Goal: Task Accomplishment & Management: Complete application form

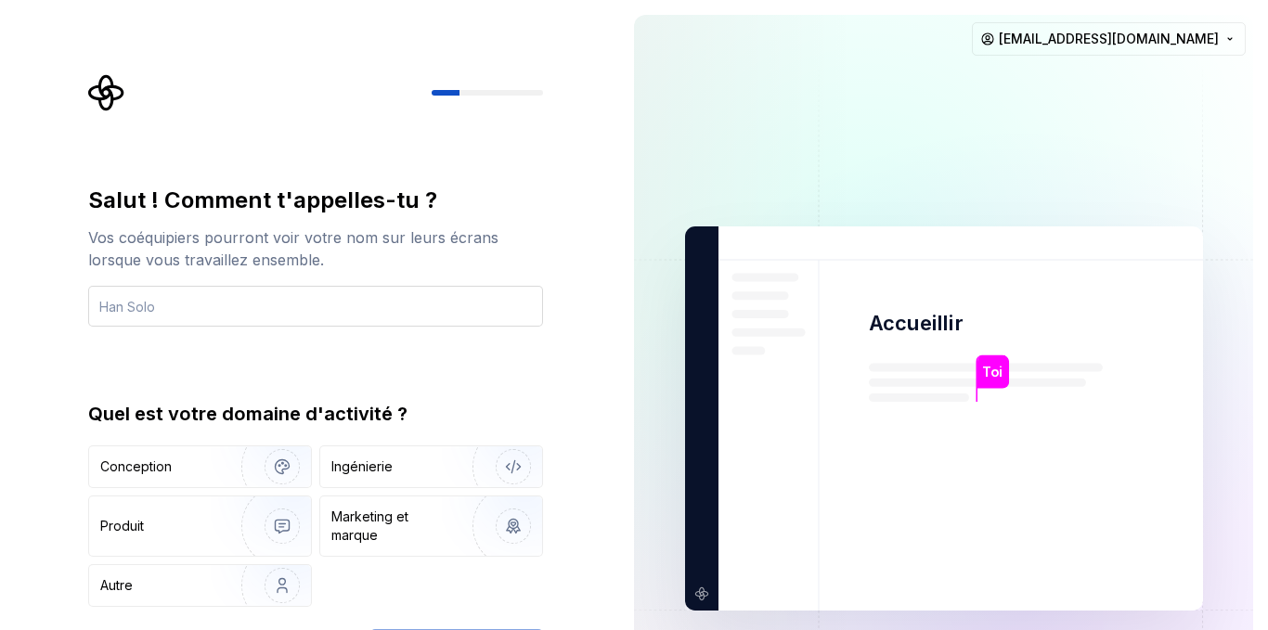
click at [184, 313] on input "text" at bounding box center [315, 306] width 455 height 41
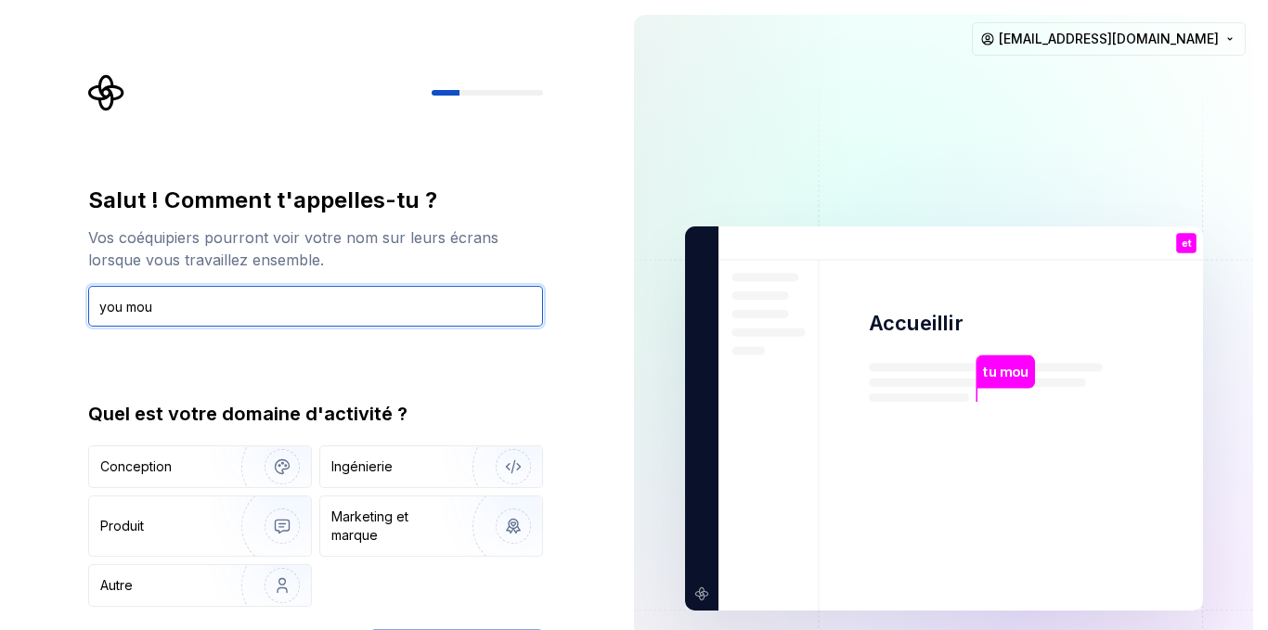
click at [503, 310] on input "you mou" at bounding box center [315, 306] width 455 height 41
type input "you mou"
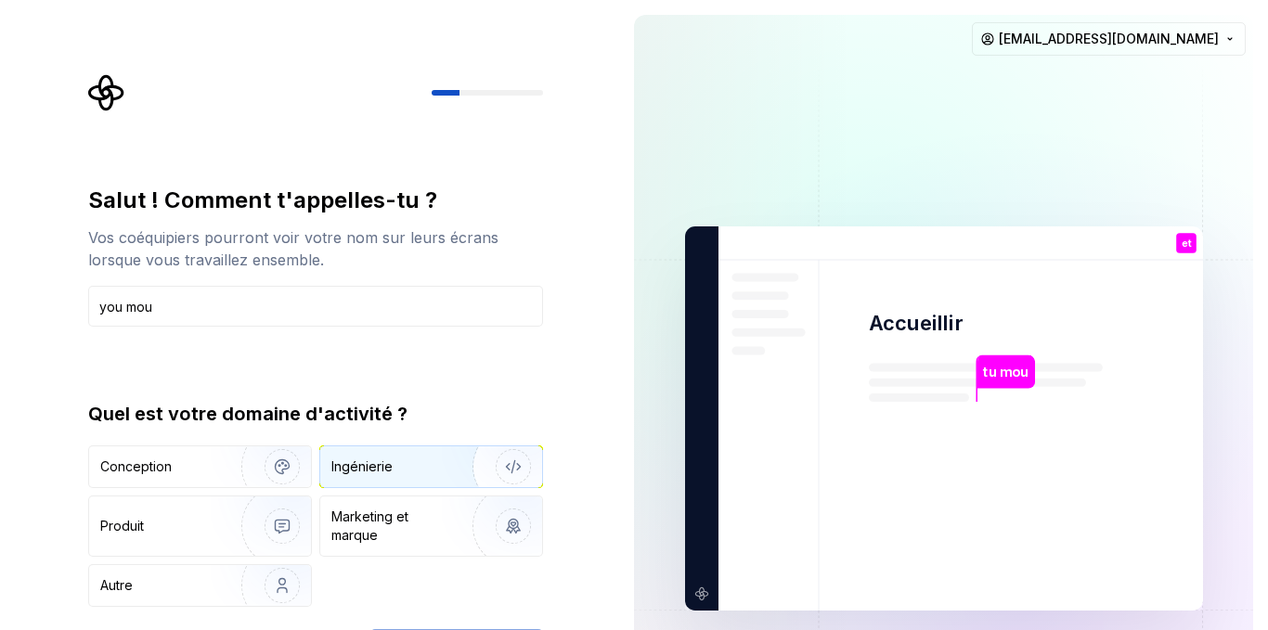
click at [405, 472] on div "Ingénierie" at bounding box center [399, 467] width 136 height 19
click at [766, 73] on img at bounding box center [944, 419] width 752 height 877
click at [756, 77] on img at bounding box center [944, 419] width 752 height 877
click at [511, 470] on img "button" at bounding box center [501, 467] width 119 height 124
click at [997, 374] on font "tu mou" at bounding box center [1005, 372] width 46 height 17
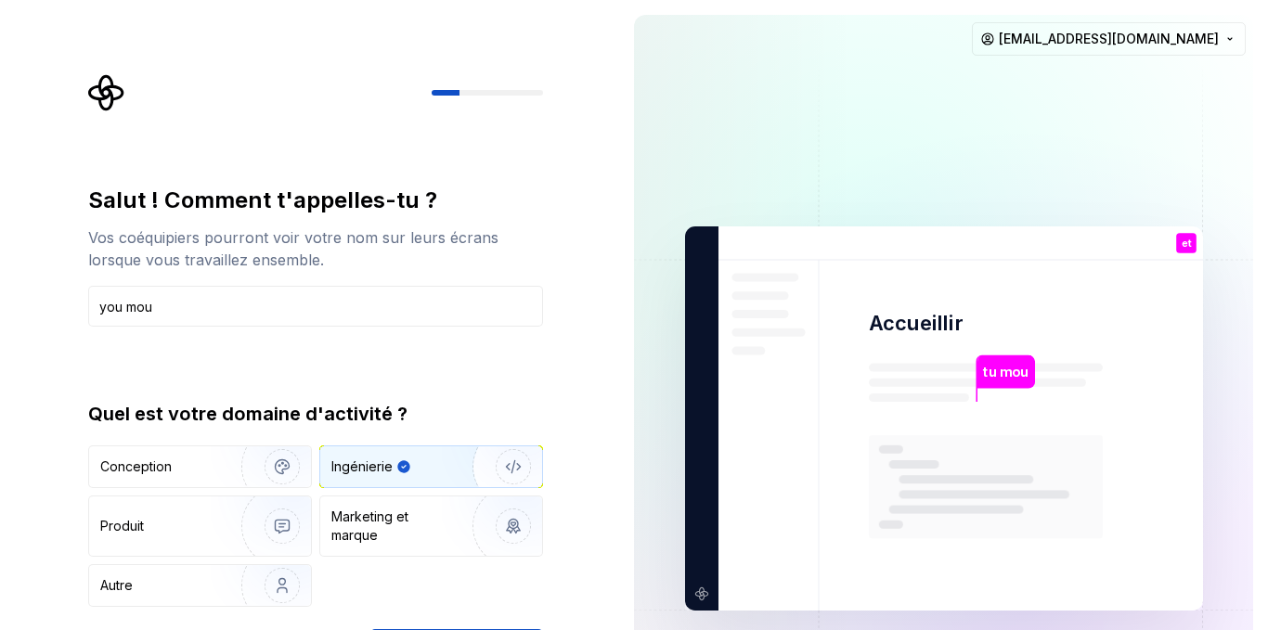
click at [1185, 243] on font "et" at bounding box center [1186, 243] width 10 height 13
click at [1180, 36] on html "Texte d'origine Évaluez cette traduction Votre avis nous aidera à améliorer Goo…" at bounding box center [634, 315] width 1268 height 630
click at [175, 193] on font "Salut ! Comment t'appelles-tu ?" at bounding box center [262, 200] width 349 height 27
click at [110, 90] on icon "Logo Supernova" at bounding box center [106, 92] width 37 height 37
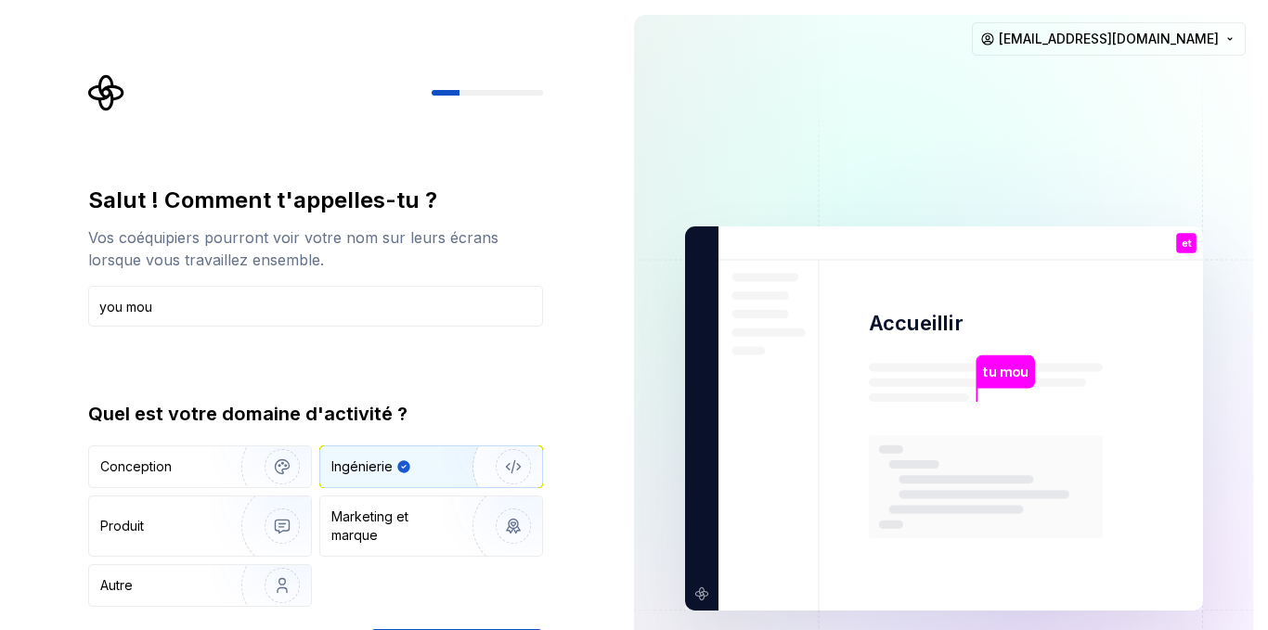
click at [474, 93] on div at bounding box center [487, 93] width 111 height 6
click at [718, 161] on img at bounding box center [944, 419] width 752 height 877
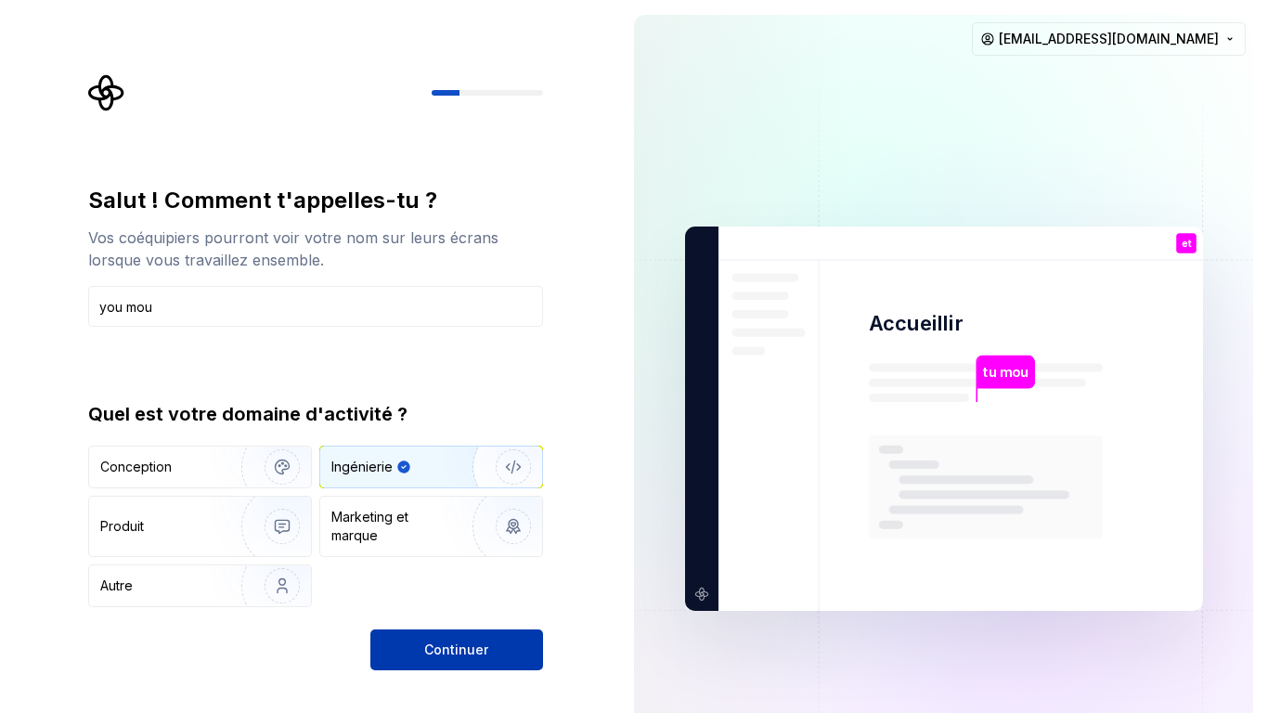
click at [466, 629] on font "Continuer" at bounding box center [456, 649] width 64 height 16
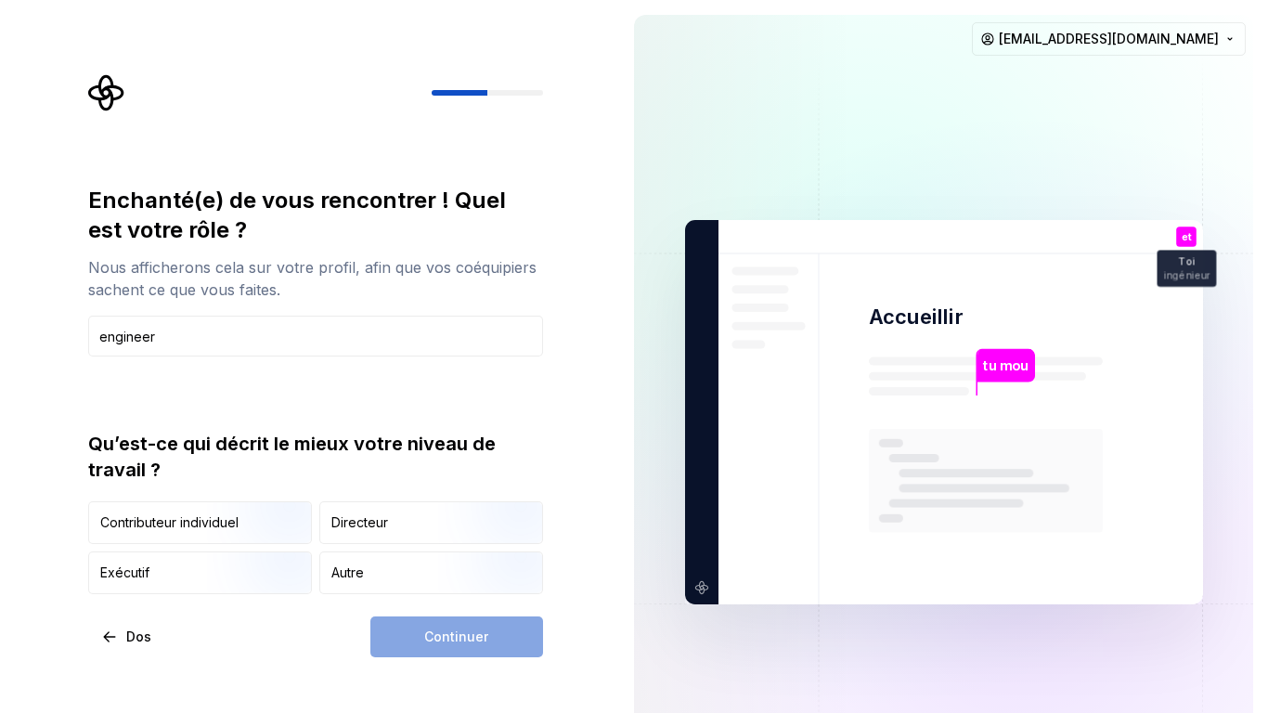
type input "engineer"
click at [453, 629] on div "Continuer" at bounding box center [456, 636] width 173 height 41
click at [349, 521] on font "Directeur" at bounding box center [359, 522] width 57 height 16
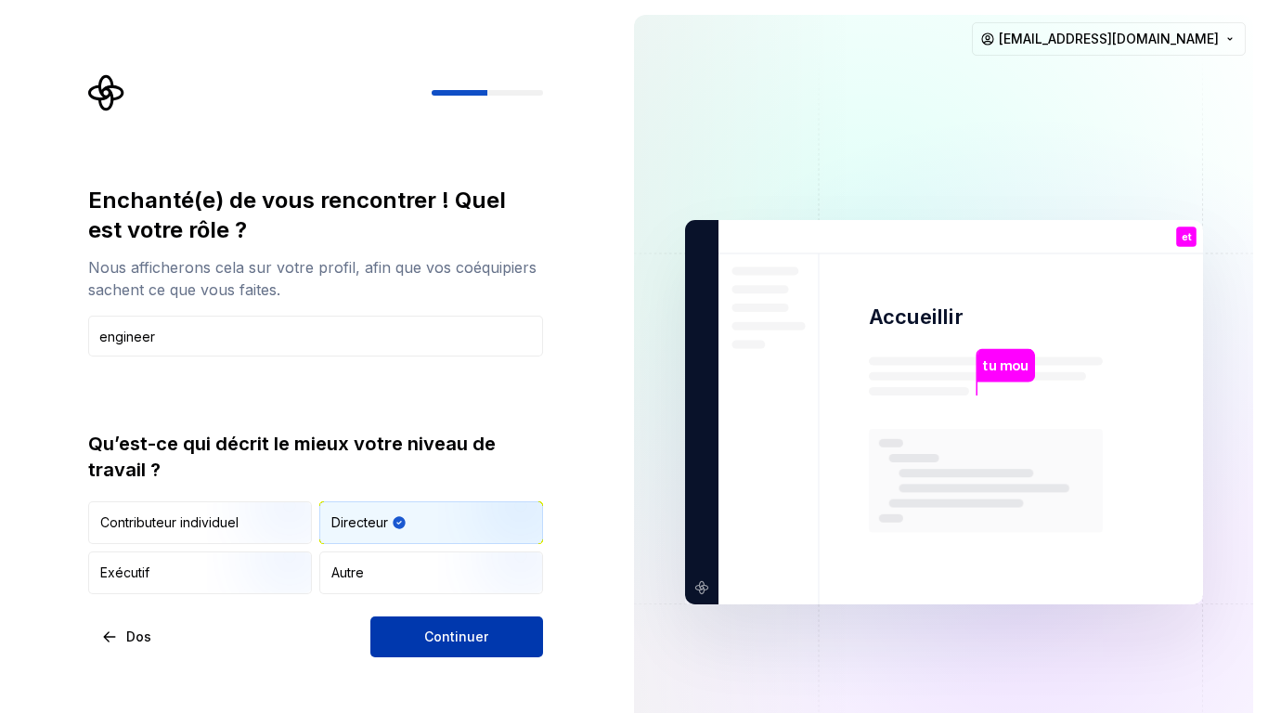
click at [462, 629] on font "Continuer" at bounding box center [456, 636] width 64 height 16
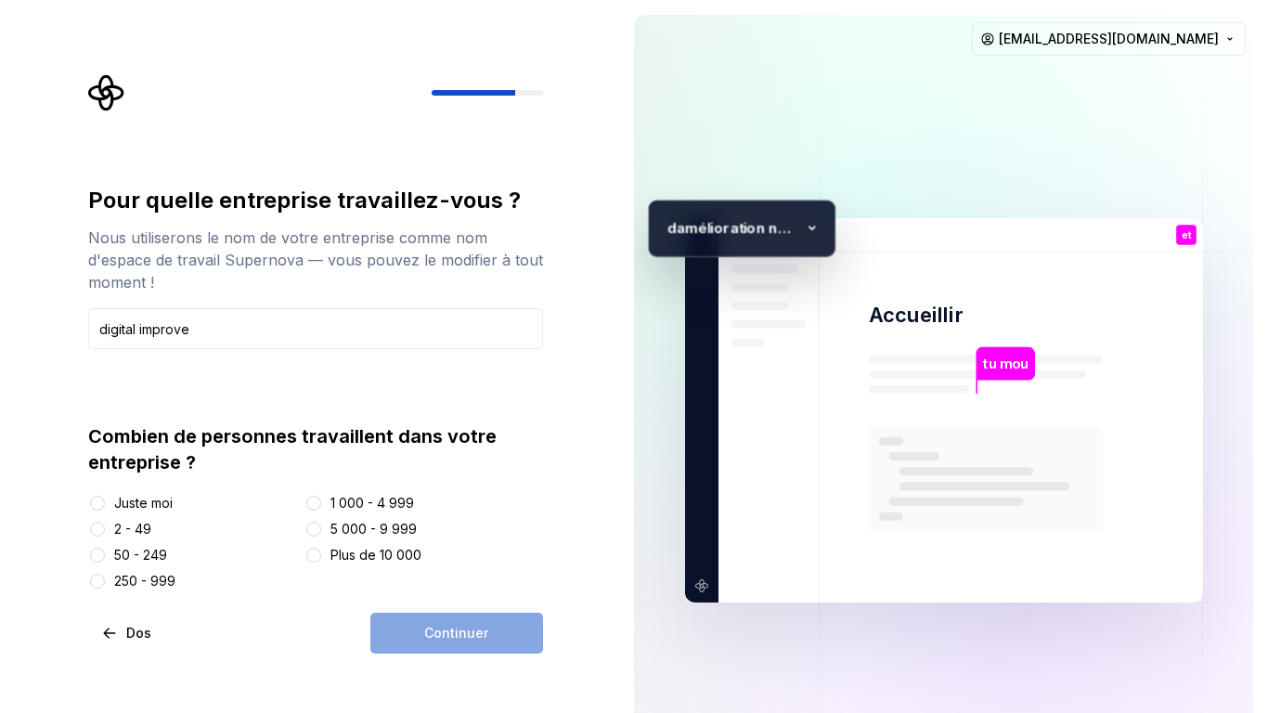
type input "digital improve"
click at [154, 504] on font "Juste moi" at bounding box center [143, 503] width 58 height 16
click at [105, 504] on button "Juste moi" at bounding box center [97, 503] width 15 height 15
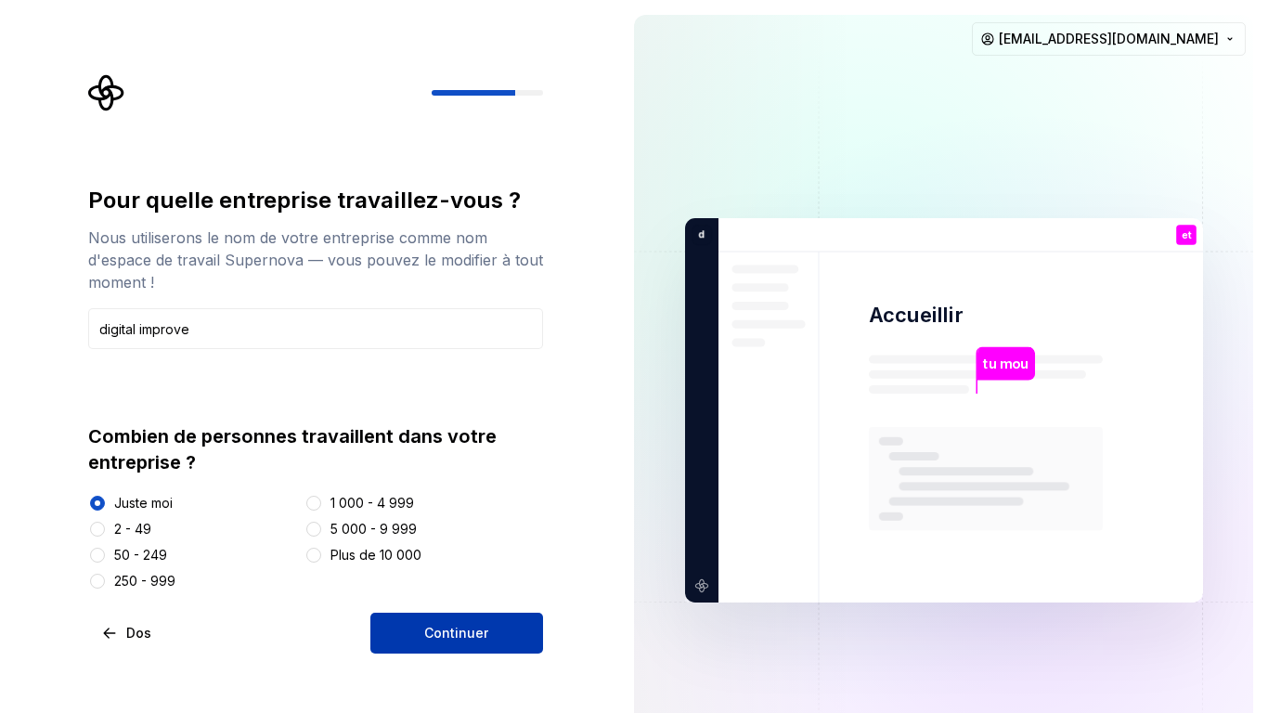
click at [465, 629] on font "Continuer" at bounding box center [456, 633] width 64 height 16
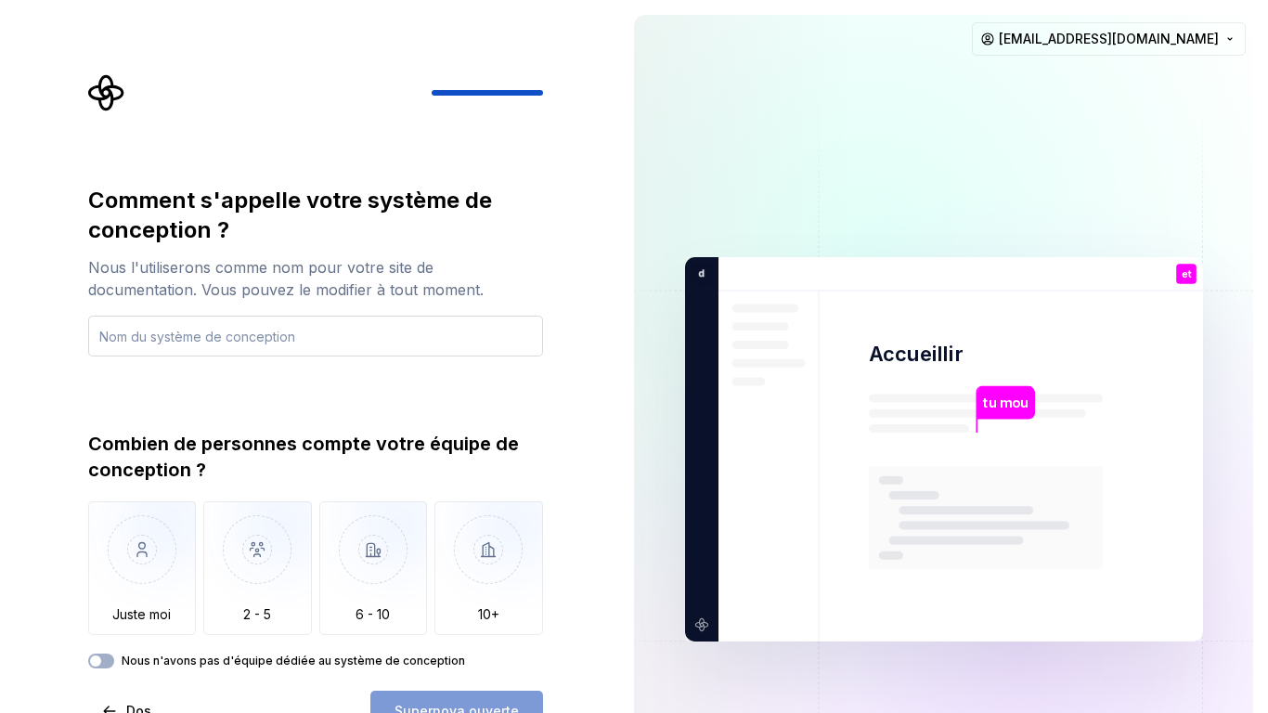
click at [326, 339] on input "text" at bounding box center [315, 336] width 455 height 41
type input "S"
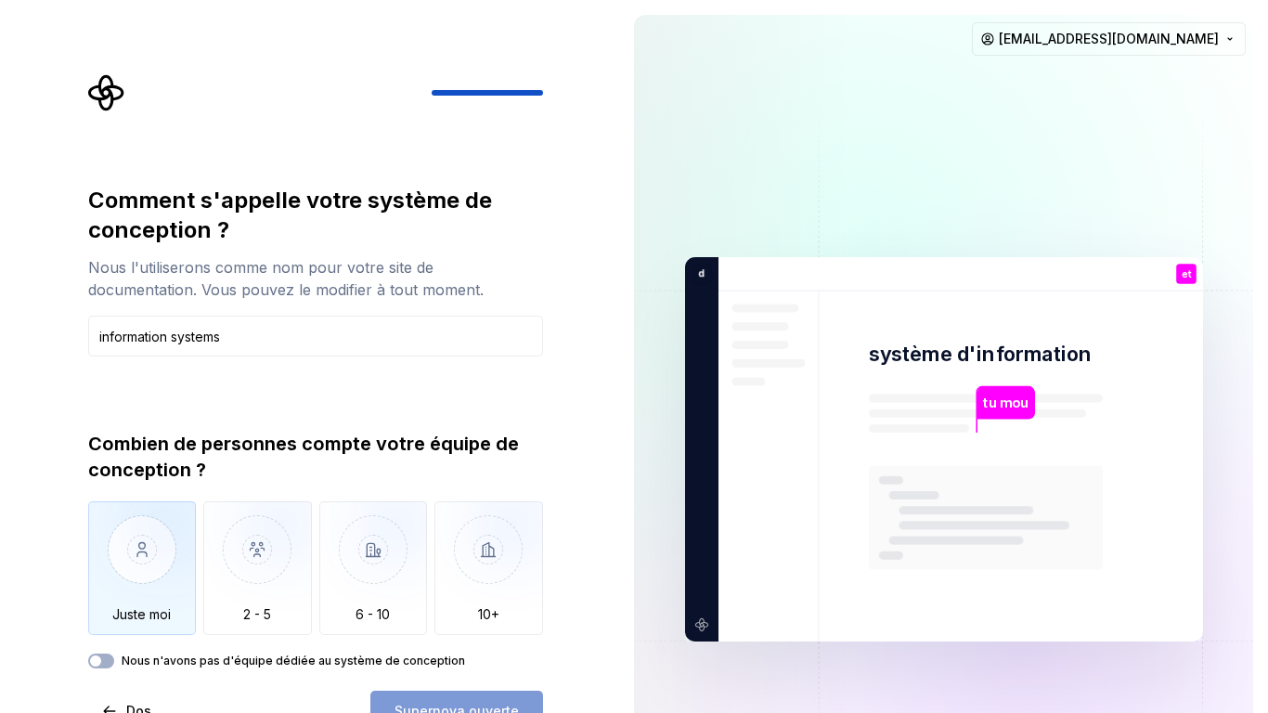
type input "information systems"
click at [137, 550] on img "button" at bounding box center [142, 563] width 109 height 124
click at [437, 629] on font "Supernova ouverte" at bounding box center [456, 711] width 124 height 16
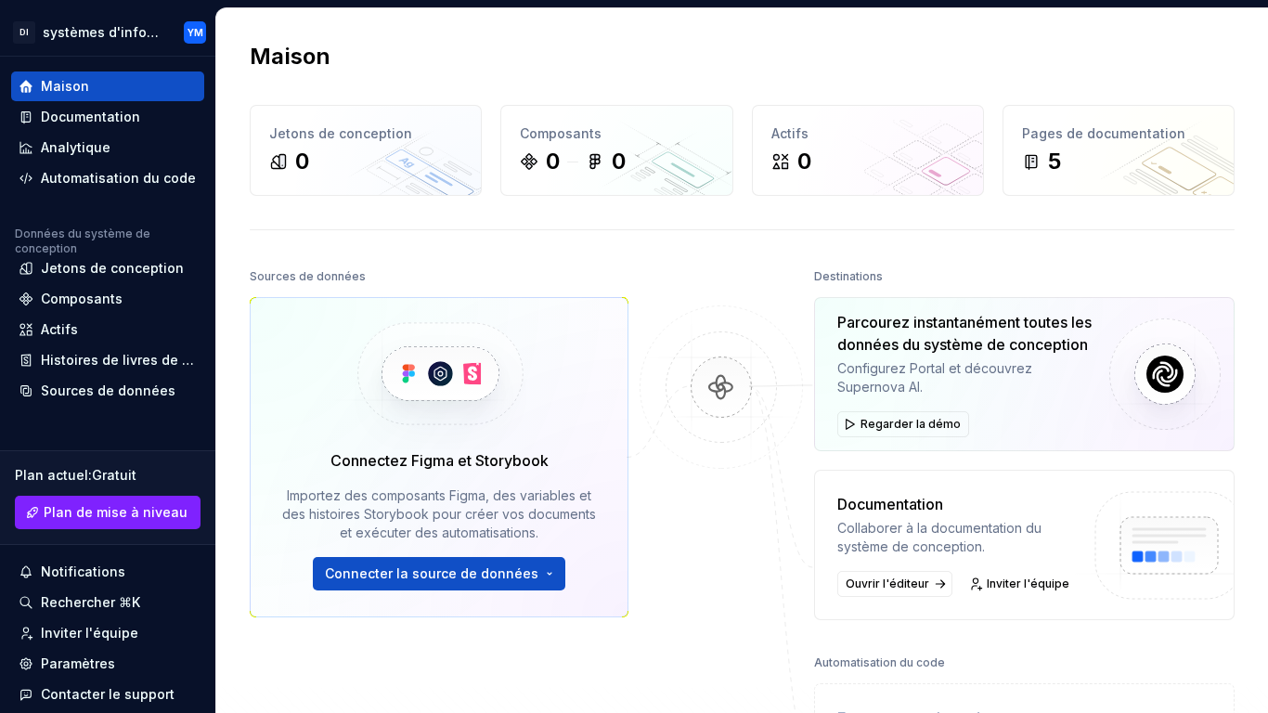
click at [721, 540] on div at bounding box center [721, 528] width 186 height 529
click at [98, 302] on font "Composants" at bounding box center [82, 299] width 82 height 16
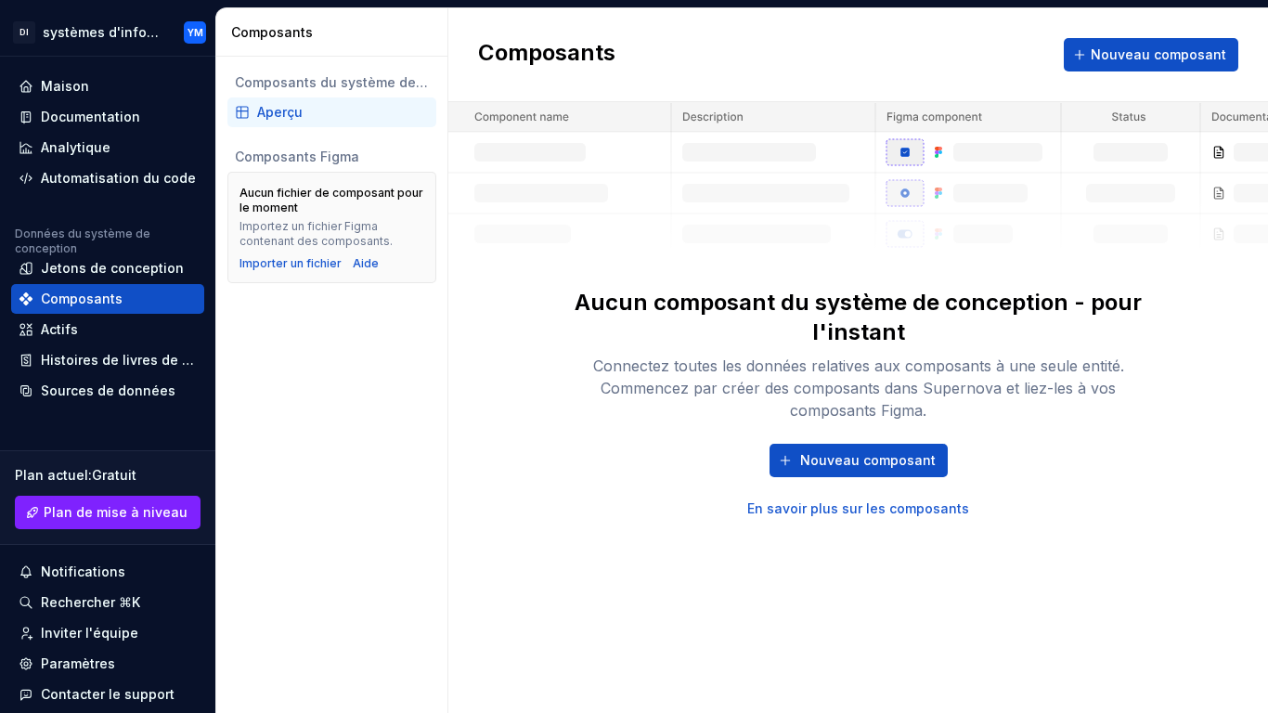
click at [728, 311] on font "Aucun composant du système de conception - pour l'instant" at bounding box center [858, 317] width 567 height 57
click at [852, 507] on font "En savoir plus sur les composants" at bounding box center [858, 508] width 222 height 16
